Goal: Task Accomplishment & Management: Use online tool/utility

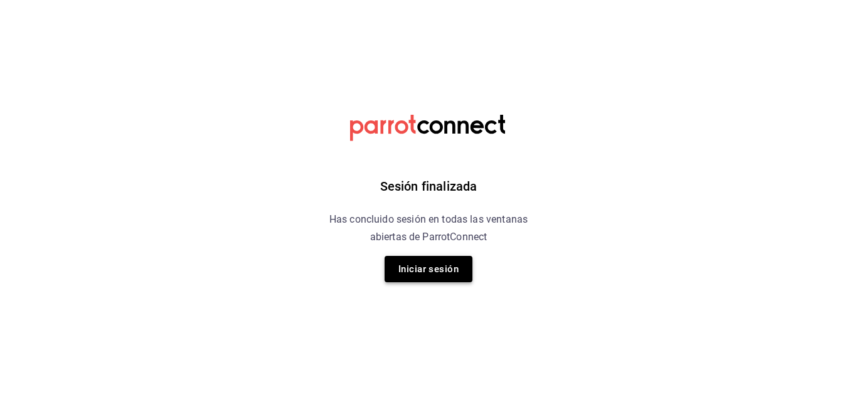
click at [431, 272] on button "Iniciar sesión" at bounding box center [428, 269] width 88 height 26
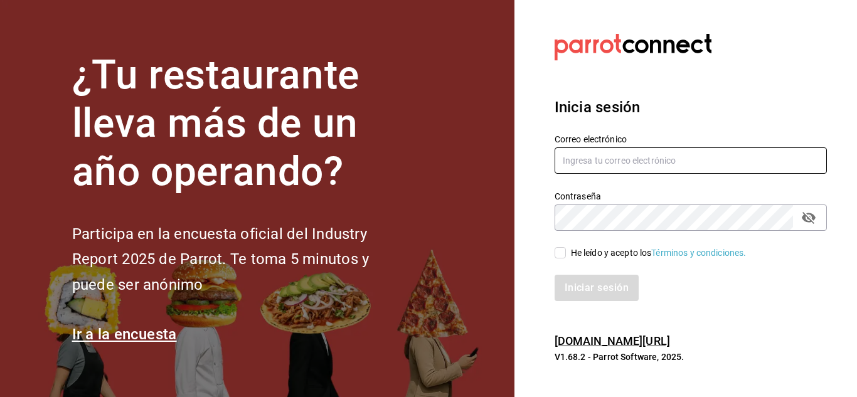
type input "elias@icloud.com"
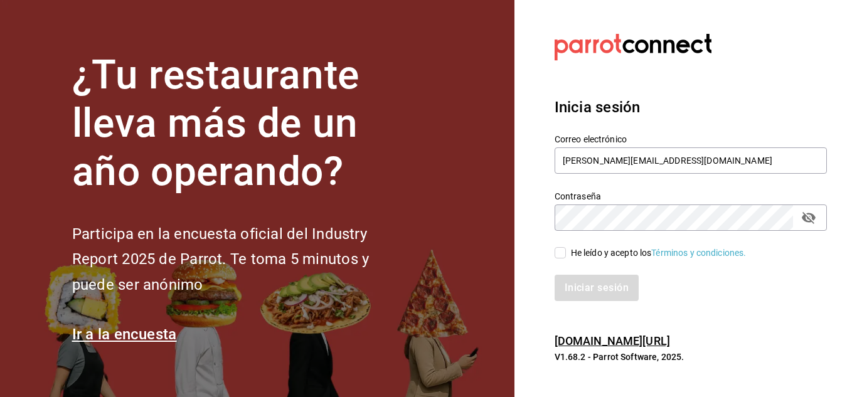
click at [560, 255] on input "He leído y acepto los Términos y condiciones." at bounding box center [559, 252] width 11 height 11
checkbox input "true"
click at [602, 295] on button "Iniciar sesión" at bounding box center [596, 288] width 85 height 26
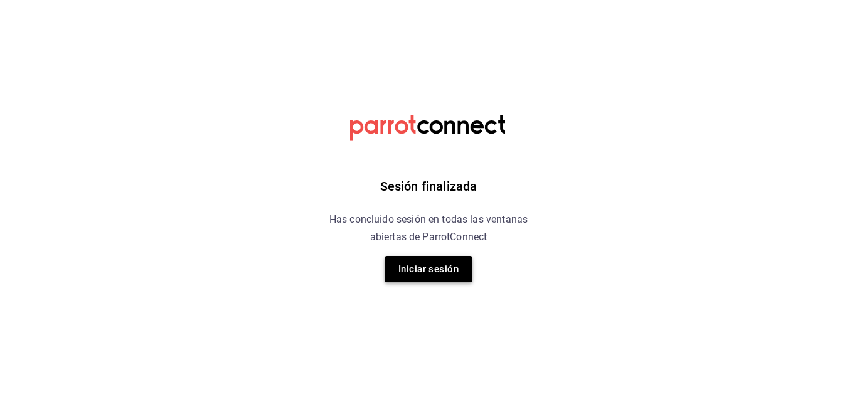
click at [447, 267] on button "Iniciar sesión" at bounding box center [428, 269] width 88 height 26
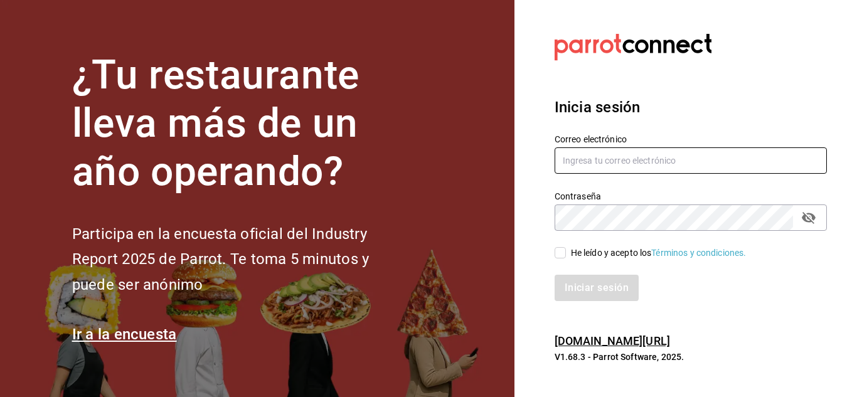
type input "elias@icloud.com"
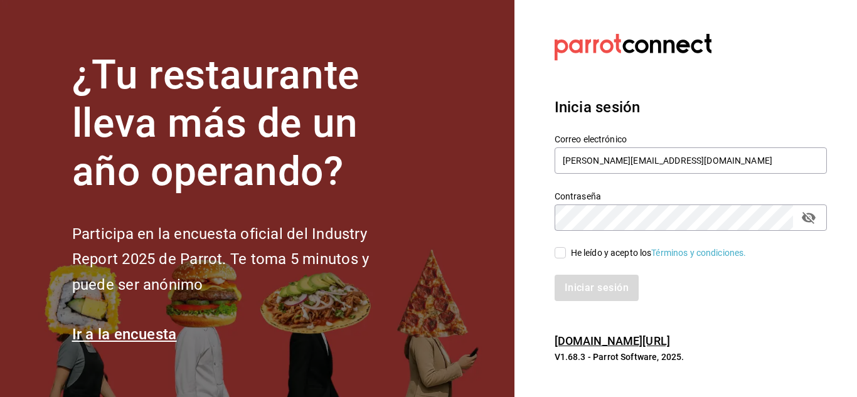
click at [562, 255] on input "He leído y acepto los Términos y condiciones." at bounding box center [559, 252] width 11 height 11
checkbox input "true"
click at [588, 277] on button "Iniciar sesión" at bounding box center [596, 288] width 85 height 26
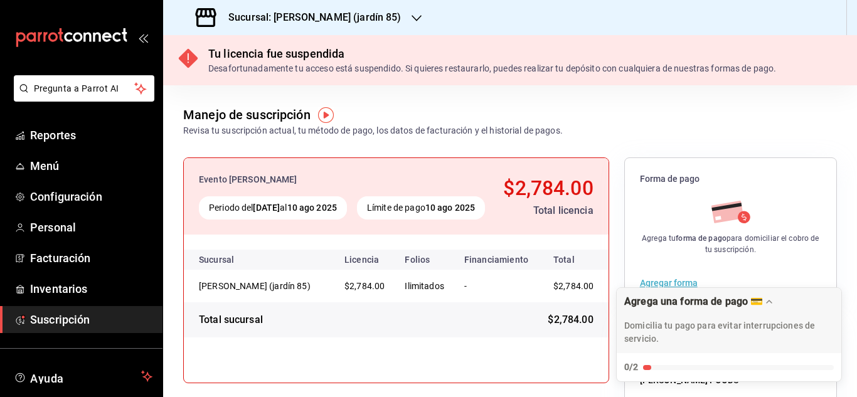
click at [411, 18] on icon "button" at bounding box center [416, 18] width 10 height 10
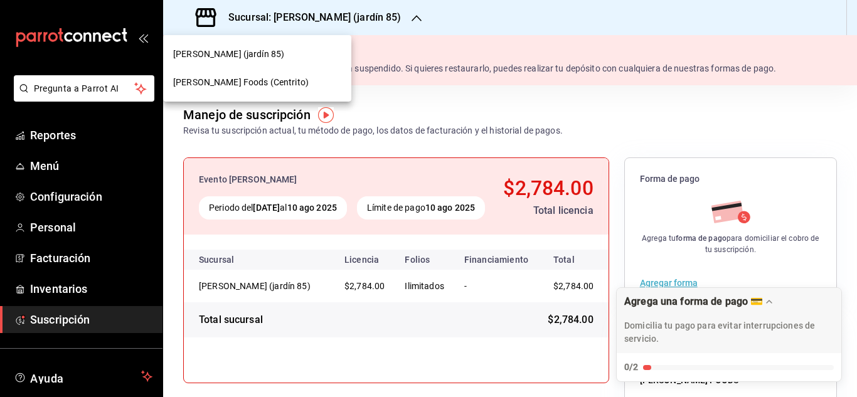
click at [279, 82] on div "Mahana Foods (Centrito)" at bounding box center [257, 82] width 168 height 13
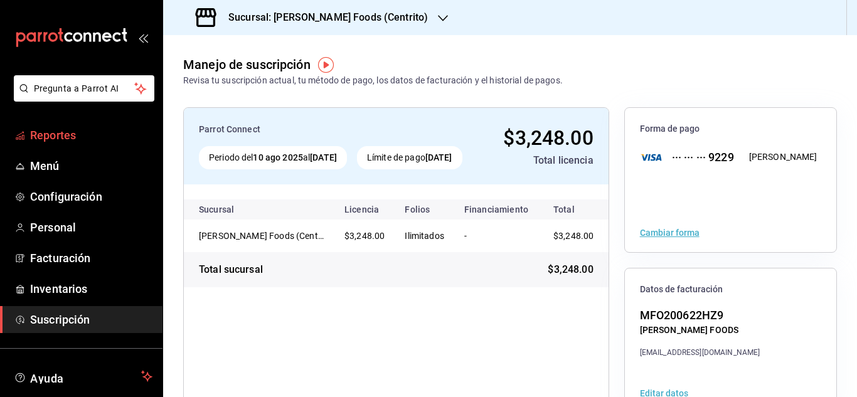
click at [101, 140] on span "Reportes" at bounding box center [91, 135] width 122 height 17
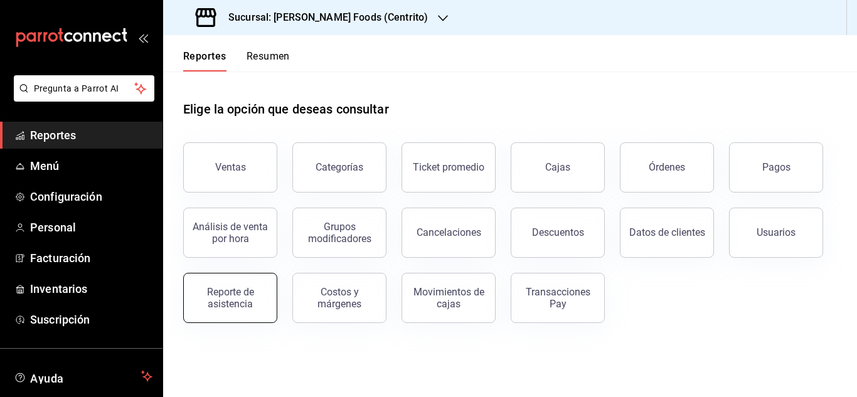
click at [248, 290] on div "Reporte de asistencia" at bounding box center [230, 298] width 78 height 24
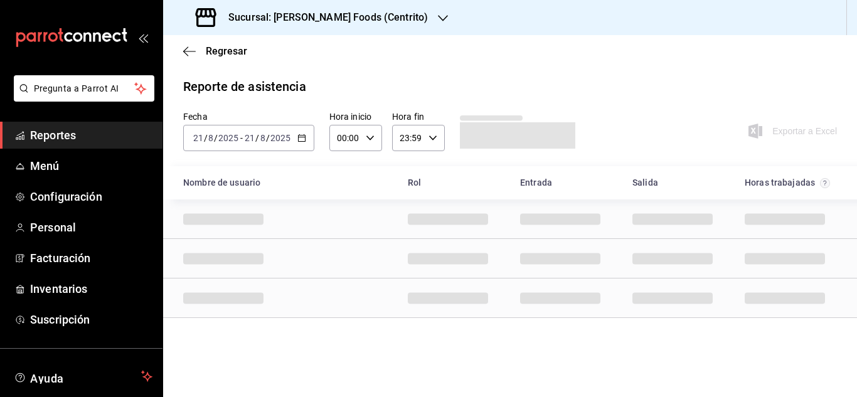
click at [302, 139] on icon "button" at bounding box center [301, 138] width 9 height 9
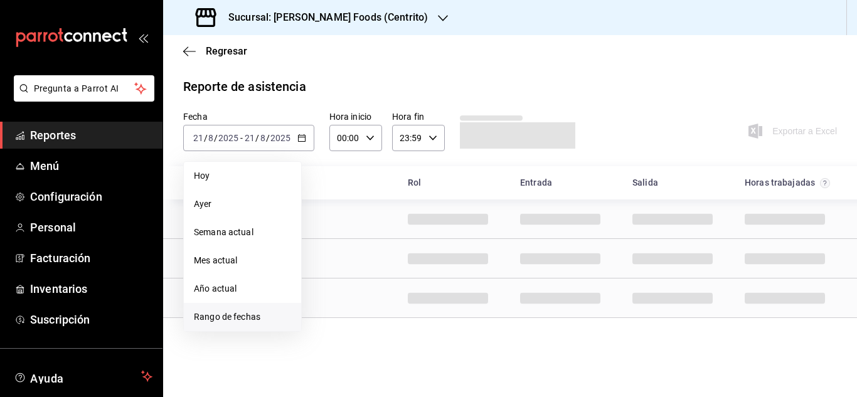
click at [231, 321] on span "Rango de fechas" at bounding box center [242, 316] width 97 height 13
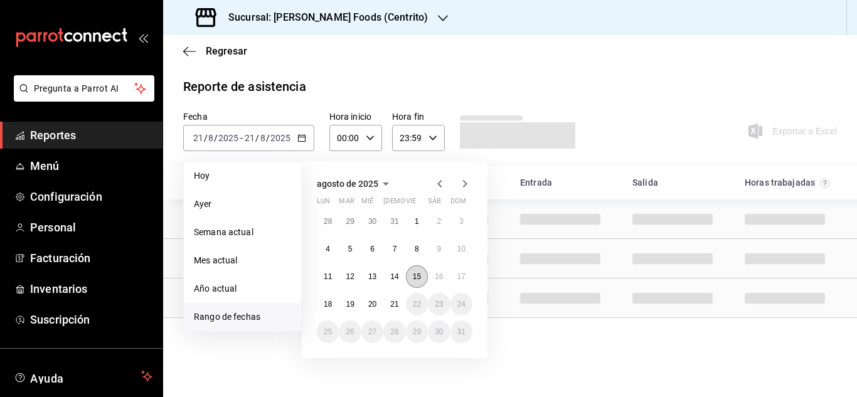
click at [421, 275] on abbr "15" at bounding box center [417, 276] width 8 height 9
click at [393, 303] on abbr "21" at bounding box center [394, 304] width 8 height 9
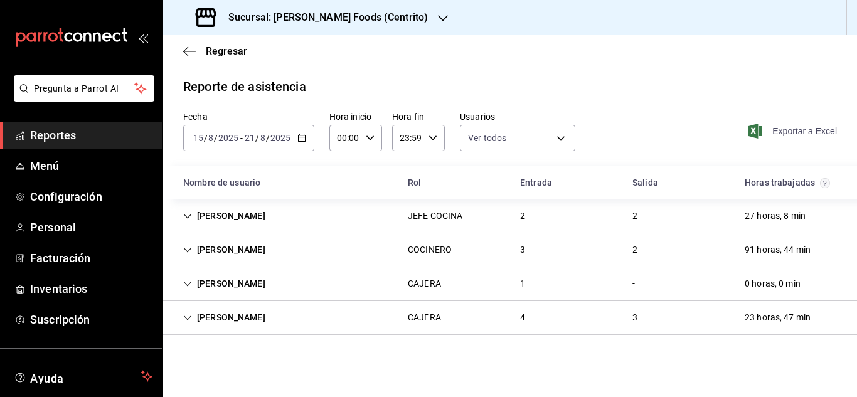
click at [794, 132] on span "Exportar a Excel" at bounding box center [794, 131] width 86 height 15
